Goal: Navigation & Orientation: Find specific page/section

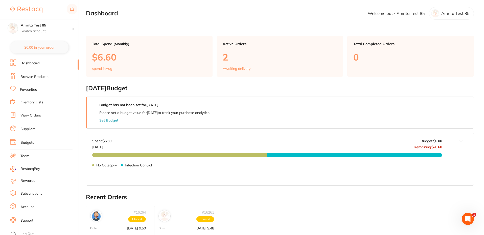
click at [38, 75] on link "Browse Products" at bounding box center [34, 77] width 28 height 5
